Goal: Task Accomplishment & Management: Complete application form

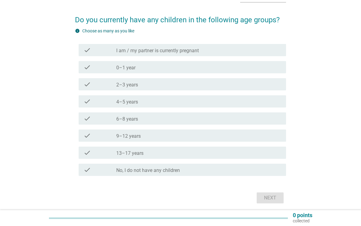
scroll to position [40, 0]
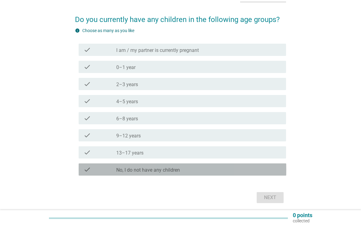
click at [229, 175] on div "check check_box_outline_blank No, I do not have any children" at bounding box center [183, 170] width 208 height 12
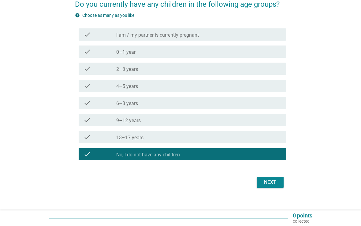
scroll to position [56, 0]
click at [271, 185] on div "Next" at bounding box center [269, 182] width 17 height 7
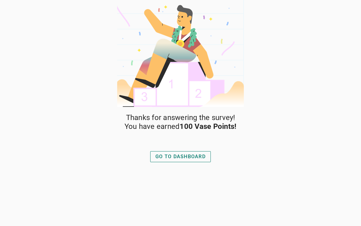
click at [193, 158] on div "GO TO DASHBOARD" at bounding box center [180, 156] width 50 height 7
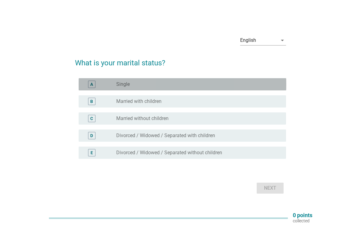
click at [165, 86] on div "radio_button_unchecked Single" at bounding box center [196, 84] width 160 height 6
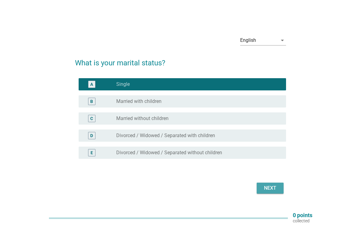
click at [270, 191] on div "Next" at bounding box center [269, 188] width 17 height 7
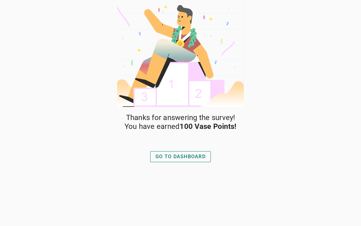
click at [194, 156] on div "GO TO DASHBOARD" at bounding box center [180, 156] width 50 height 7
